Goal: Task Accomplishment & Management: Manage account settings

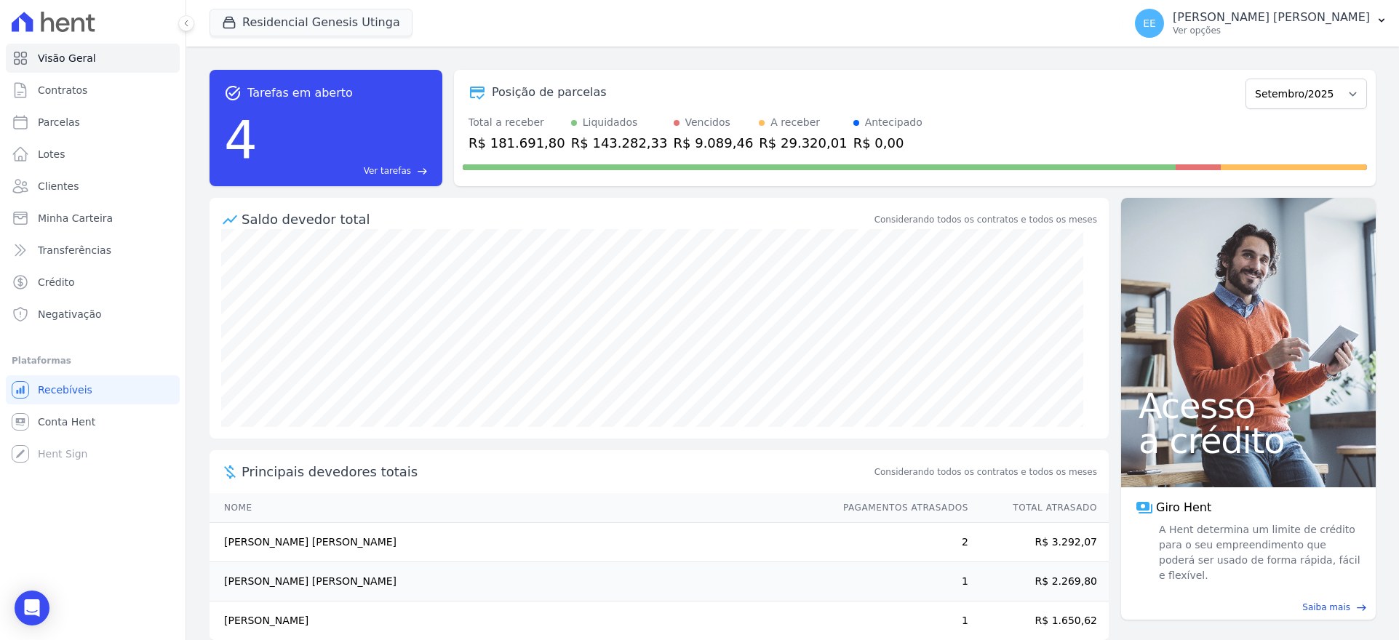
click at [58, 65] on span "Visão Geral" at bounding box center [67, 58] width 58 height 15
click at [96, 95] on link "Contratos" at bounding box center [93, 90] width 174 height 29
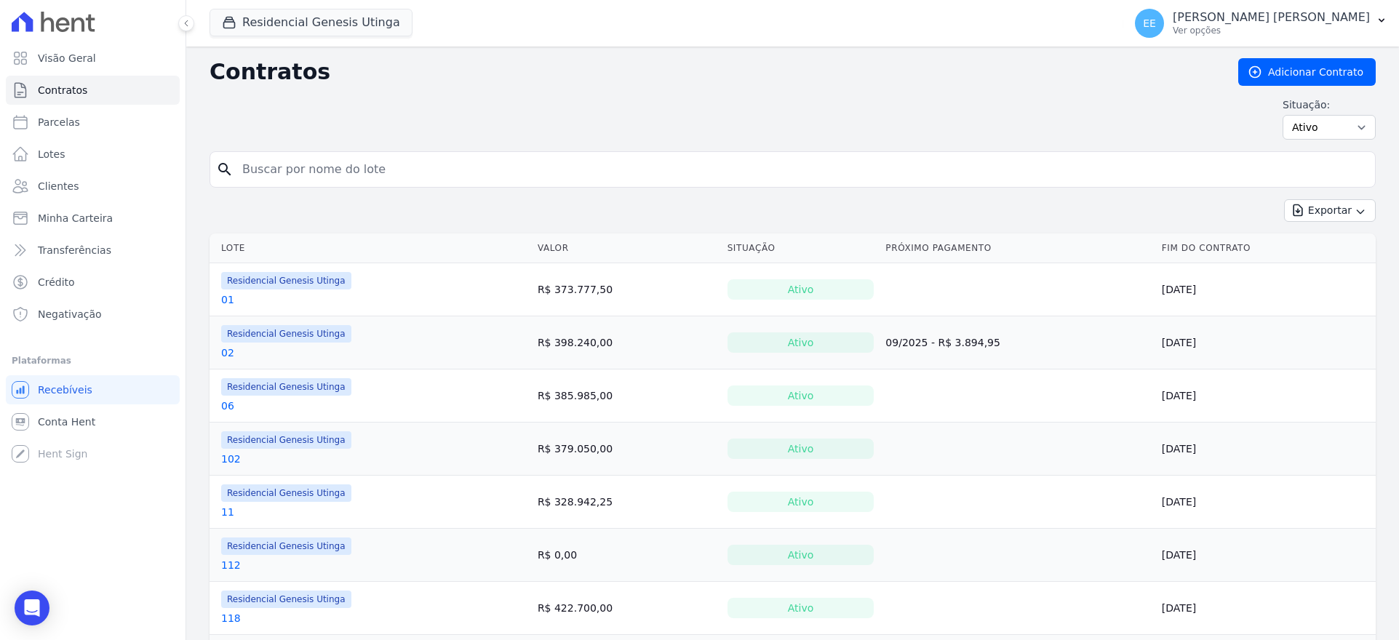
click at [290, 158] on input "search" at bounding box center [802, 169] width 1136 height 29
type input "71"
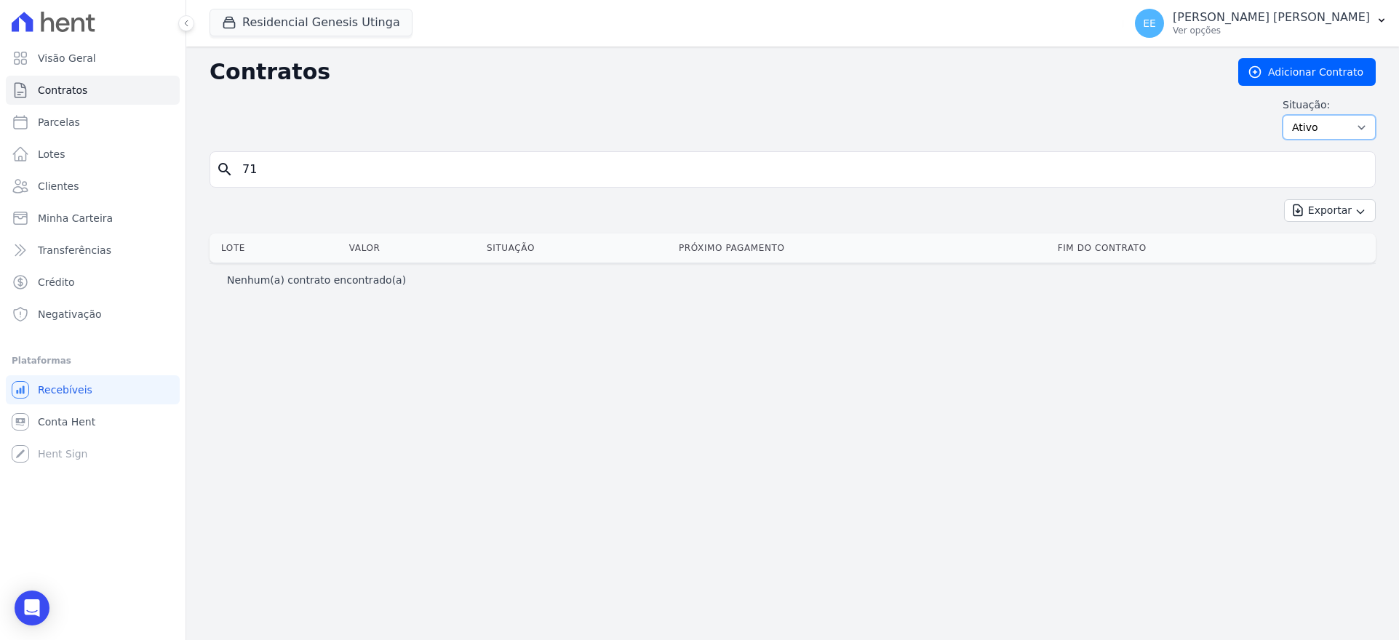
click at [1360, 124] on select "Ativo Todos Pausado Distratado Rascunho Expirado Encerrado" at bounding box center [1329, 127] width 93 height 25
select select "on_hold"
click at [1290, 115] on select "Ativo Todos Pausado Distratado Rascunho Expirado Encerrado" at bounding box center [1329, 127] width 93 height 25
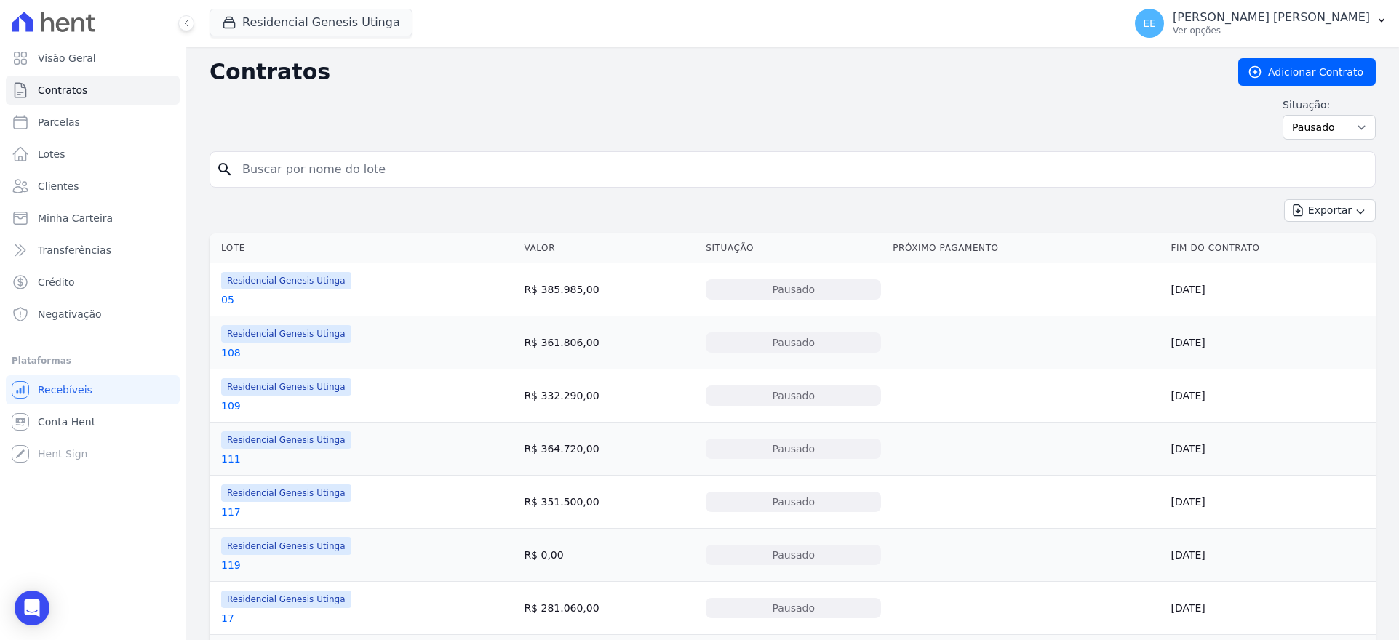
click at [312, 171] on input "search" at bounding box center [802, 169] width 1136 height 29
type input "71"
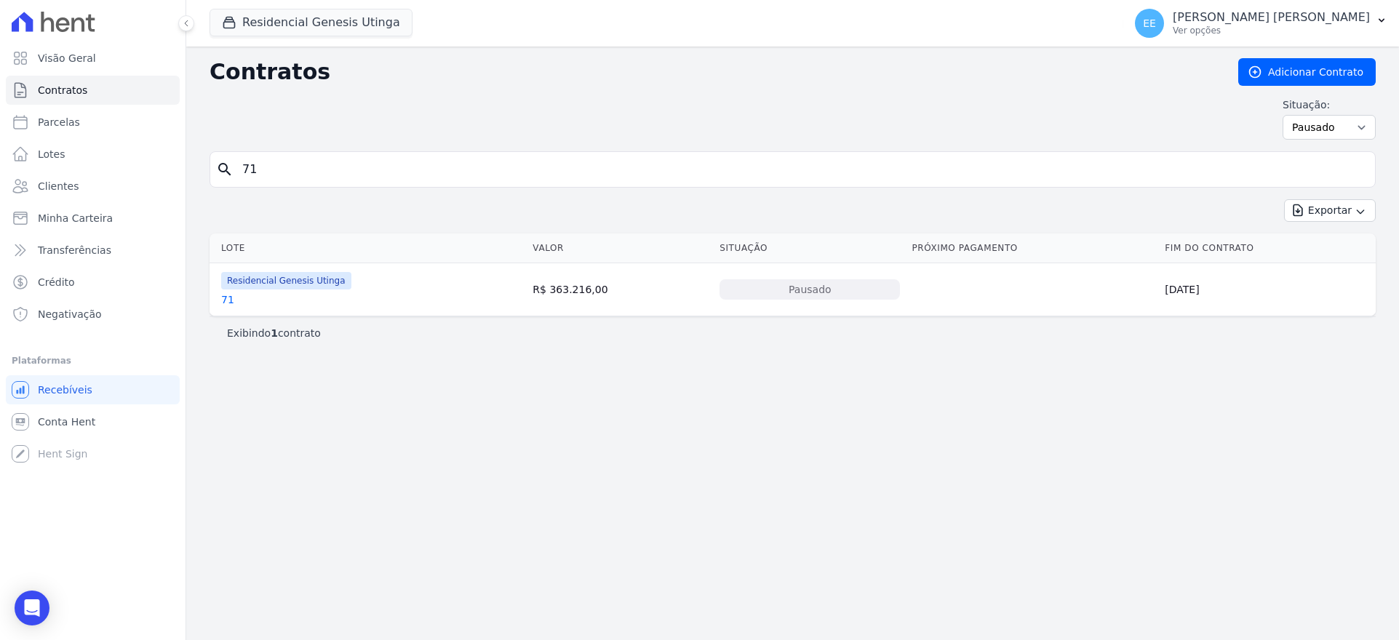
click at [231, 302] on link "71" at bounding box center [227, 300] width 13 height 15
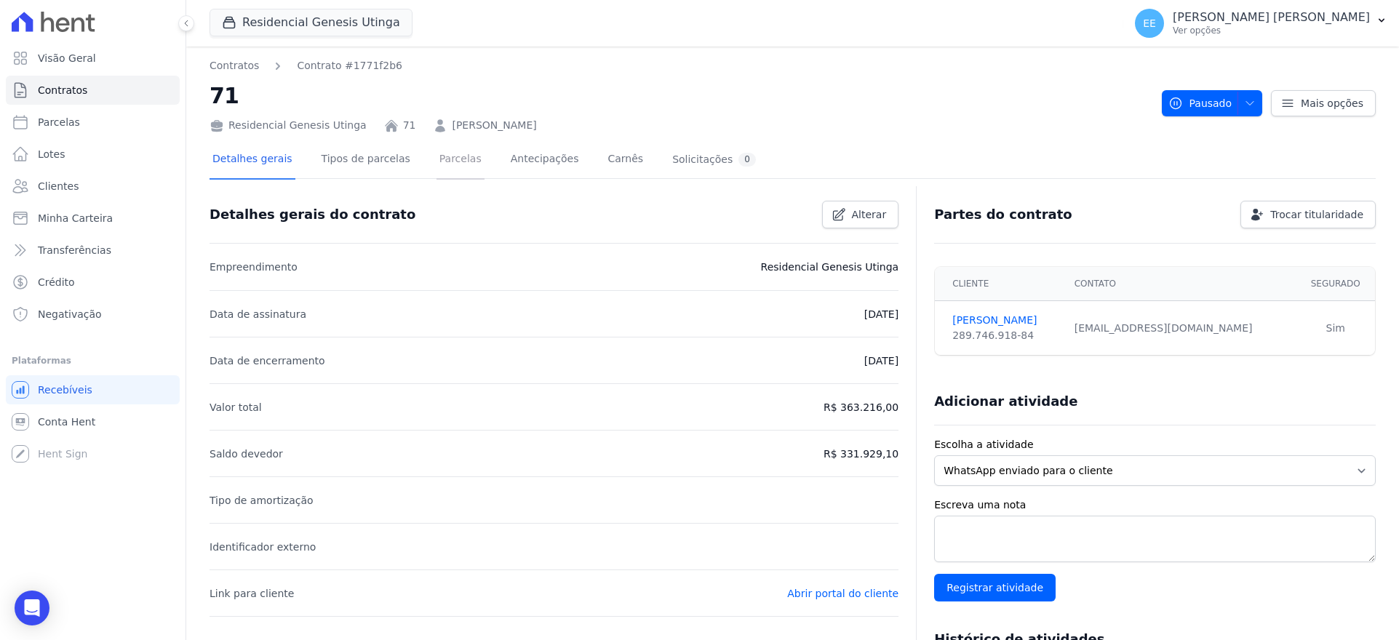
click at [437, 155] on link "Parcelas" at bounding box center [461, 160] width 48 height 39
